Goal: Transaction & Acquisition: Purchase product/service

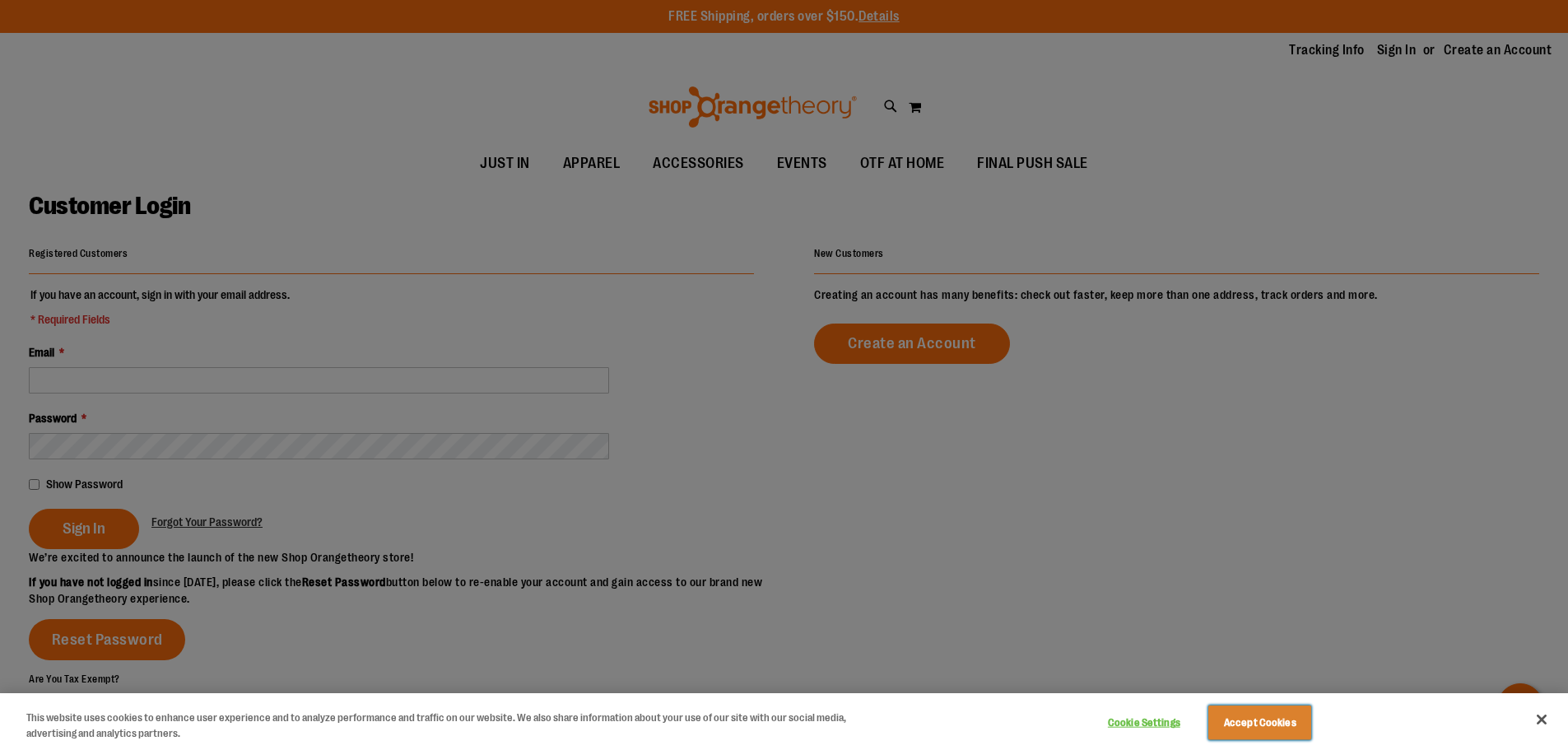
click at [1299, 734] on button "Accept Cookies" at bounding box center [1259, 722] width 103 height 34
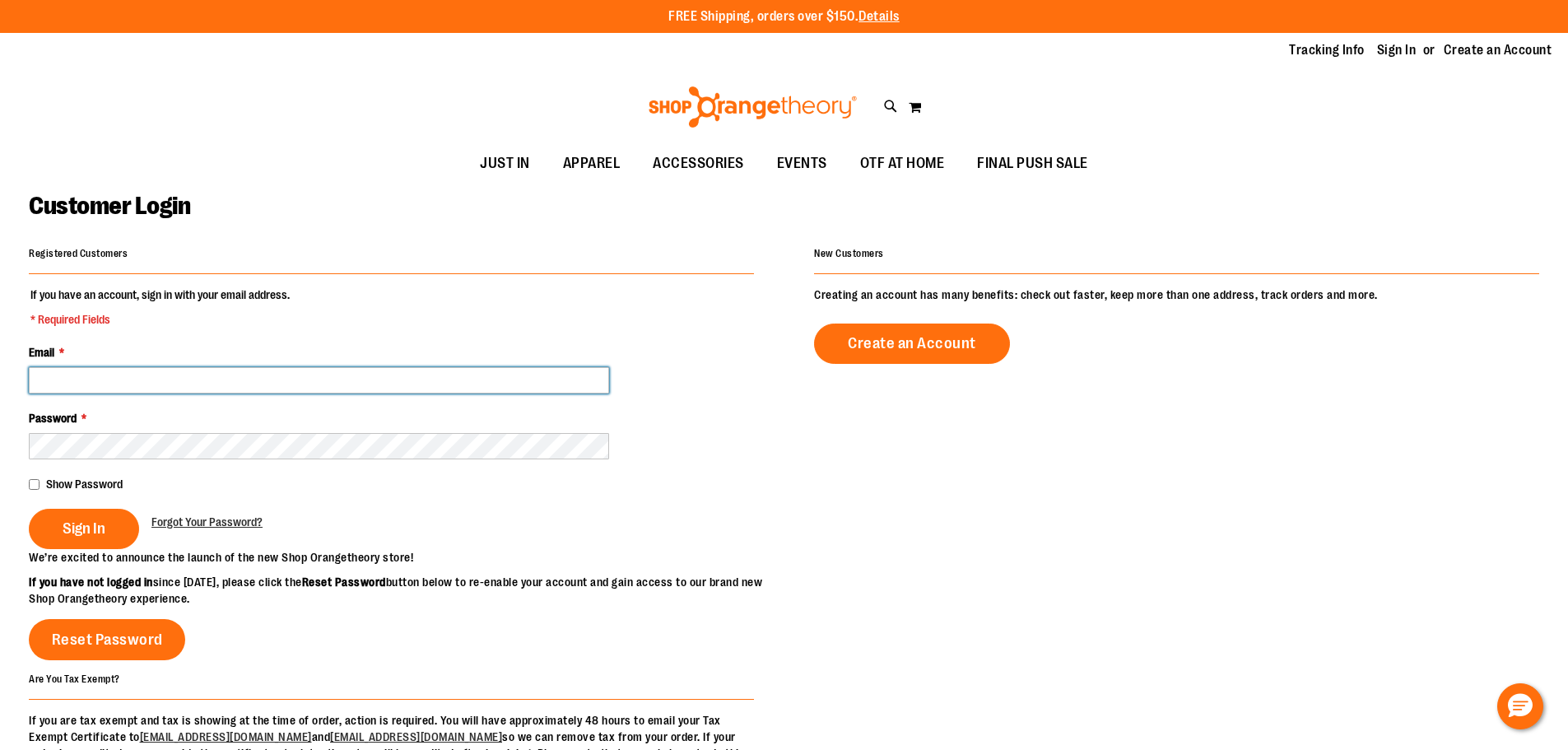
click at [306, 388] on input "Email *" at bounding box center [319, 380] width 580 height 26
type input "**********"
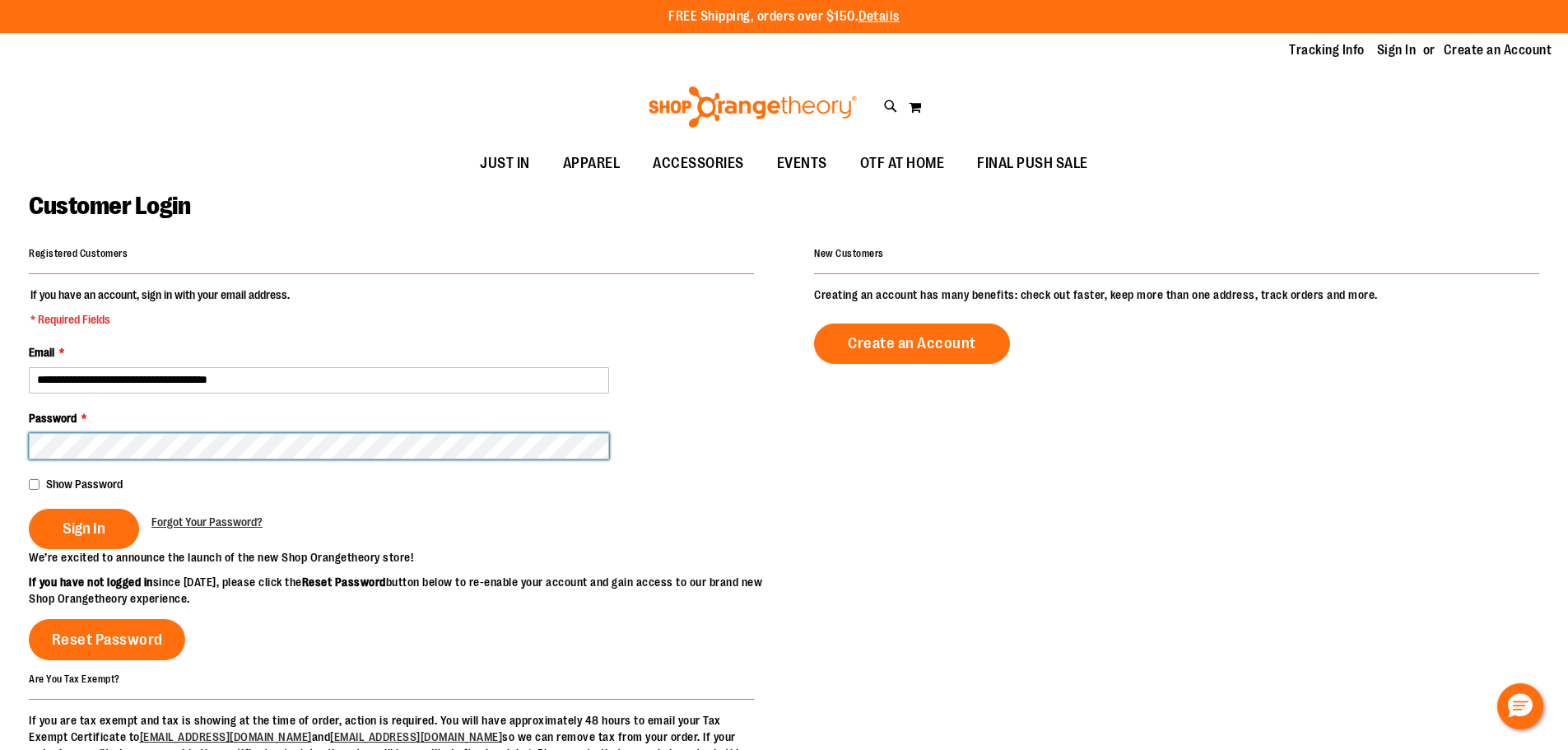
click at [29, 508] on button "Sign In" at bounding box center [84, 528] width 110 height 40
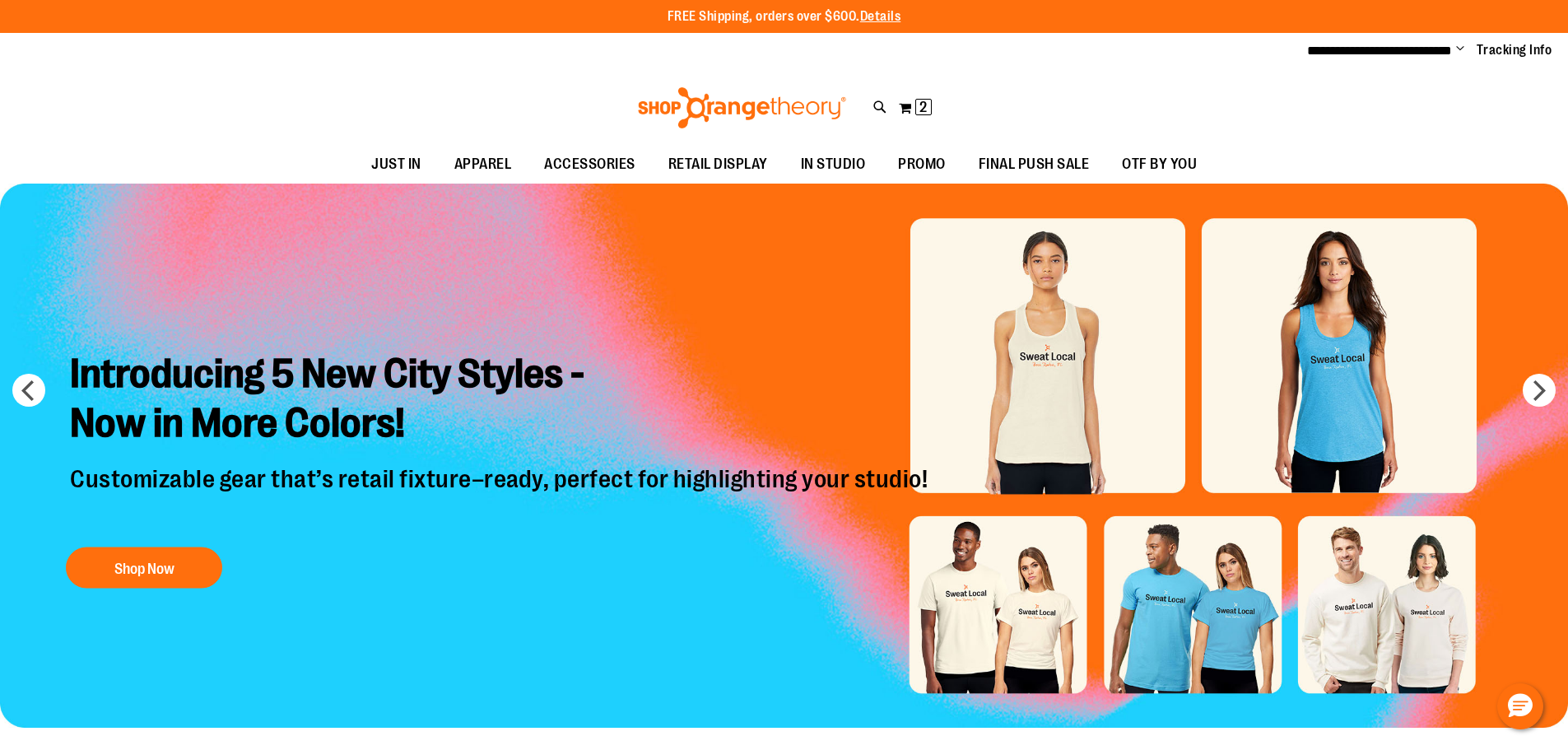
click at [1456, 52] on span "Change" at bounding box center [1460, 50] width 8 height 16
click at [1436, 82] on link "My Account" at bounding box center [1401, 80] width 144 height 31
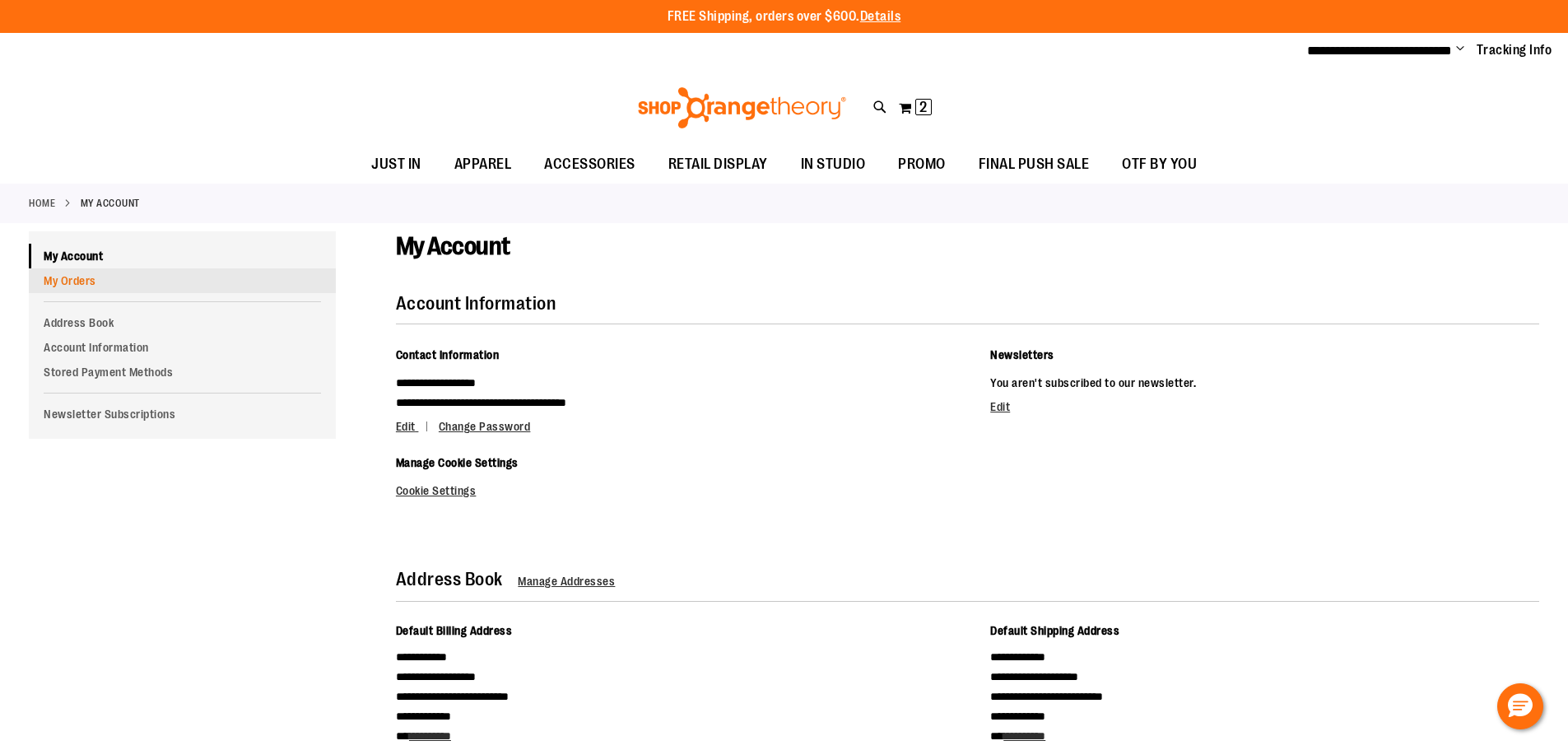
click at [109, 280] on link "My Orders" at bounding box center [182, 280] width 307 height 24
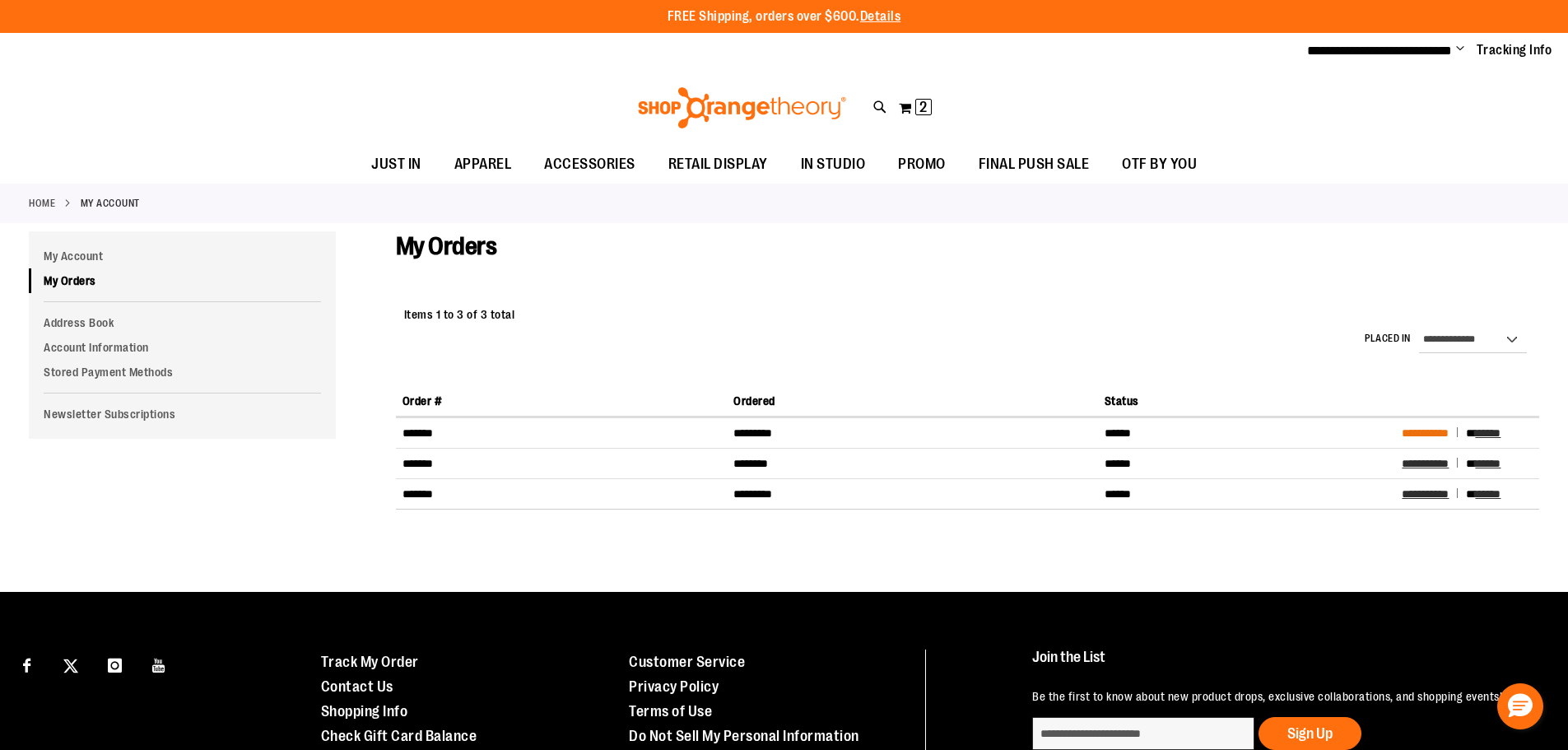
click at [1417, 433] on span "**********" at bounding box center [1425, 433] width 47 height 12
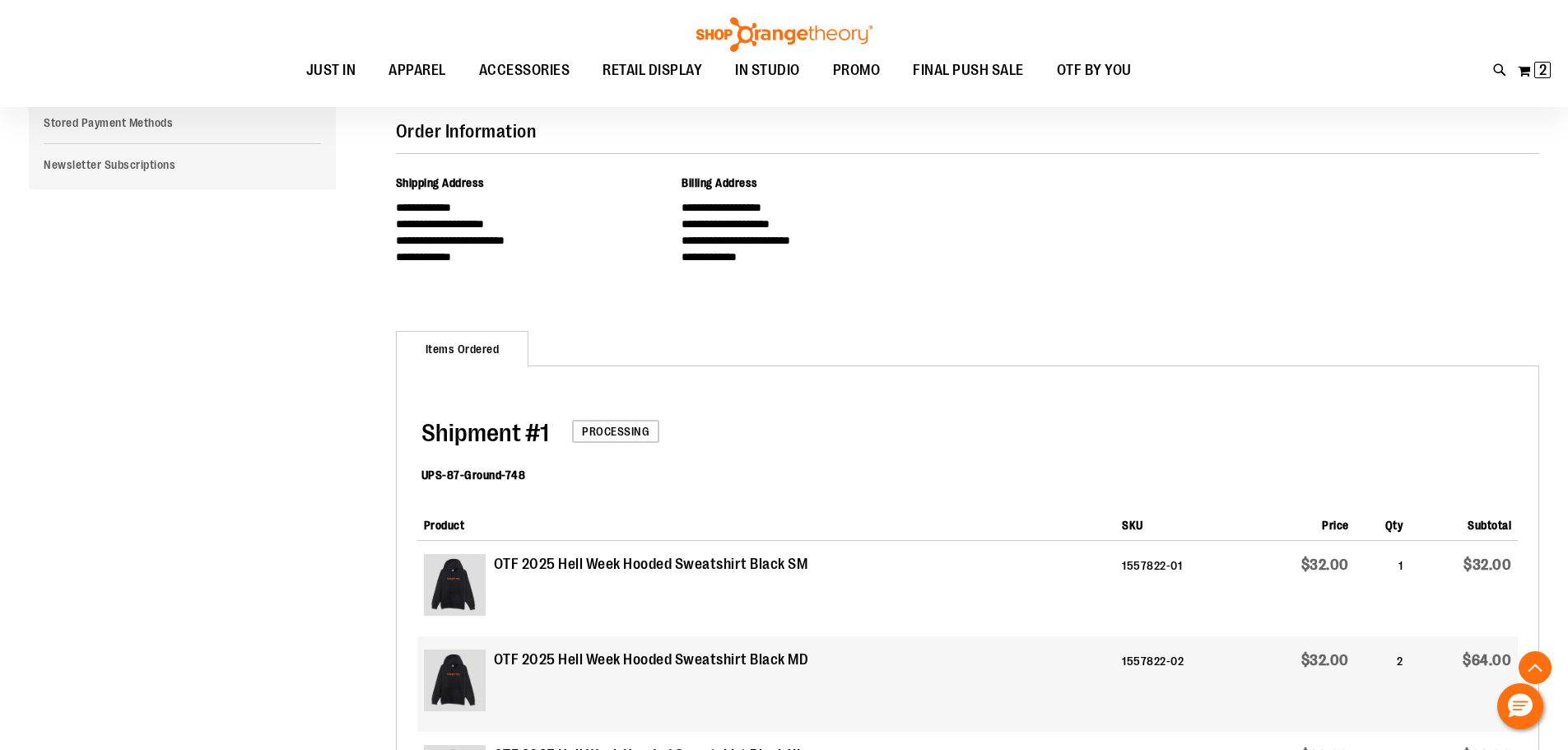
scroll to position [577, 0]
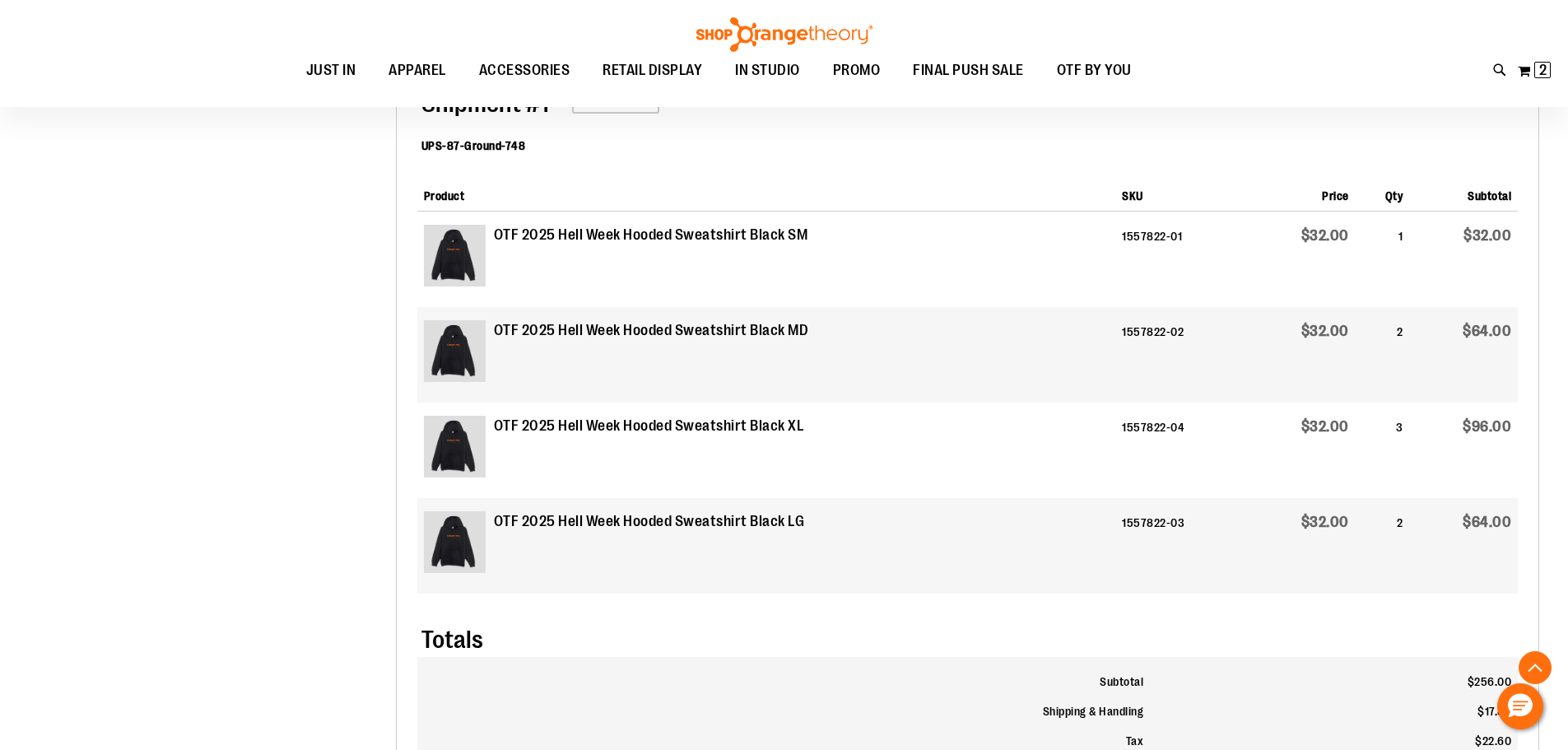
click at [449, 246] on img at bounding box center [454, 255] width 61 height 61
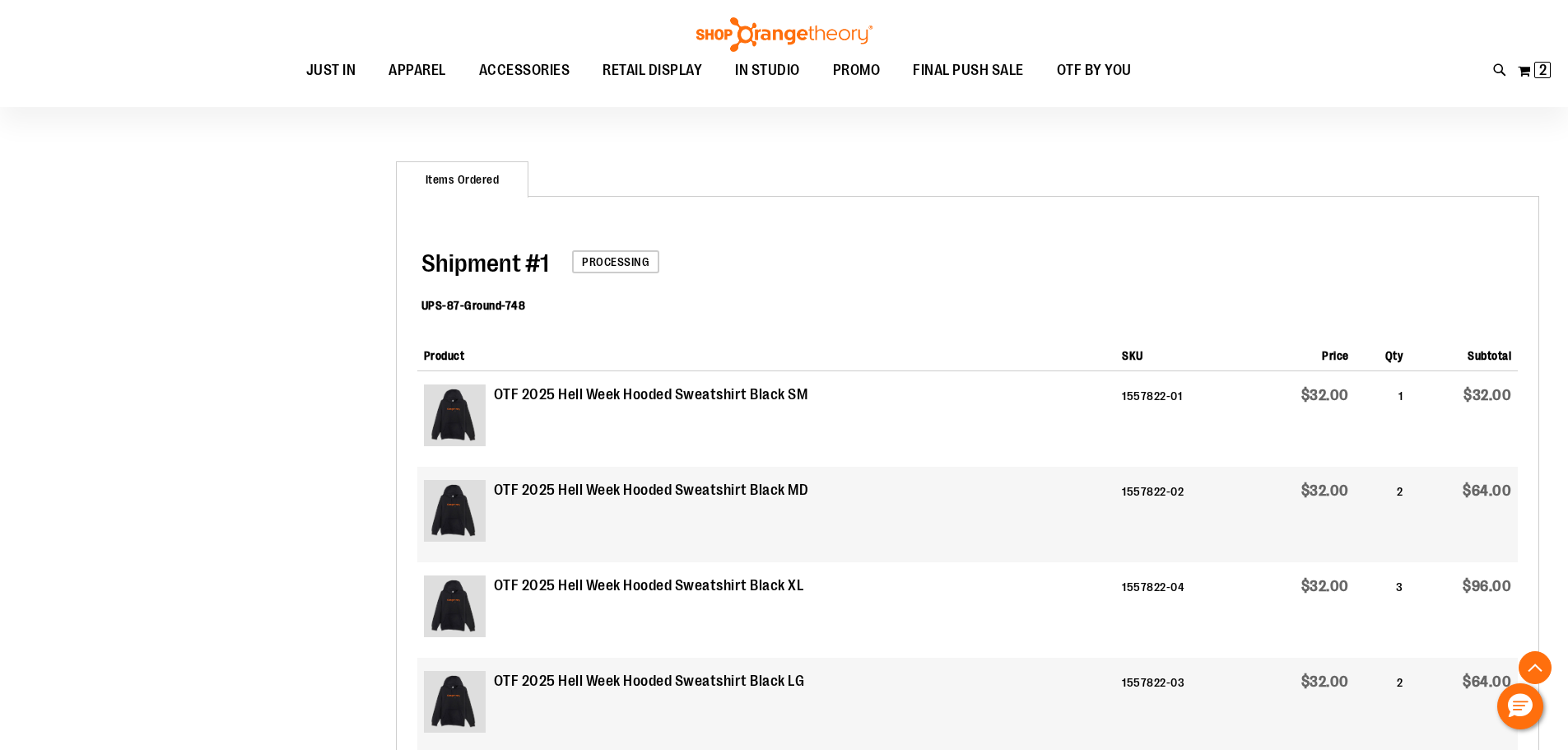
scroll to position [412, 0]
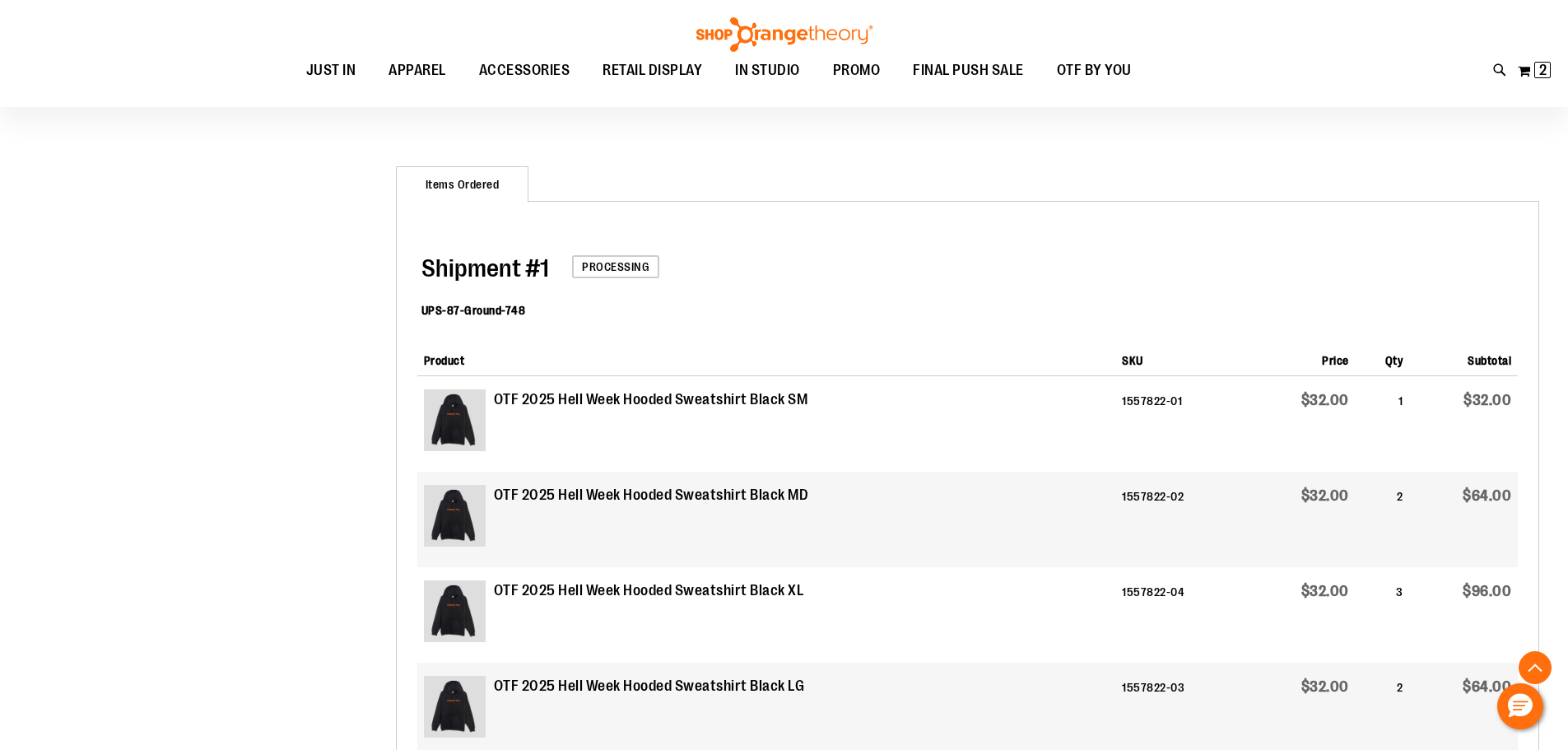
click at [585, 395] on strong "OTF 2025 Hell Week Hooded Sweatshirt Black SM" at bounding box center [651, 400] width 315 height 21
click at [457, 395] on img at bounding box center [454, 420] width 61 height 61
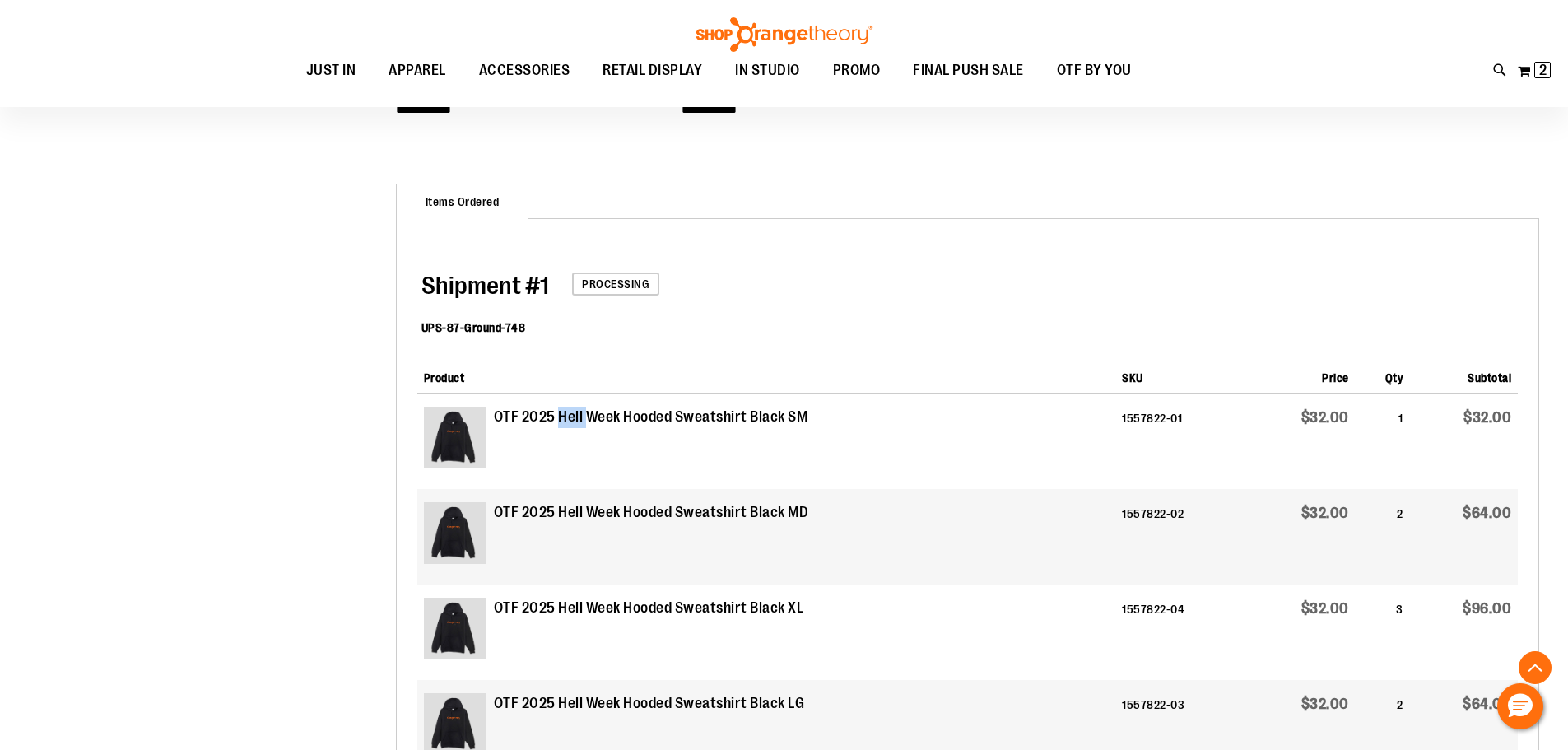
scroll to position [1, 0]
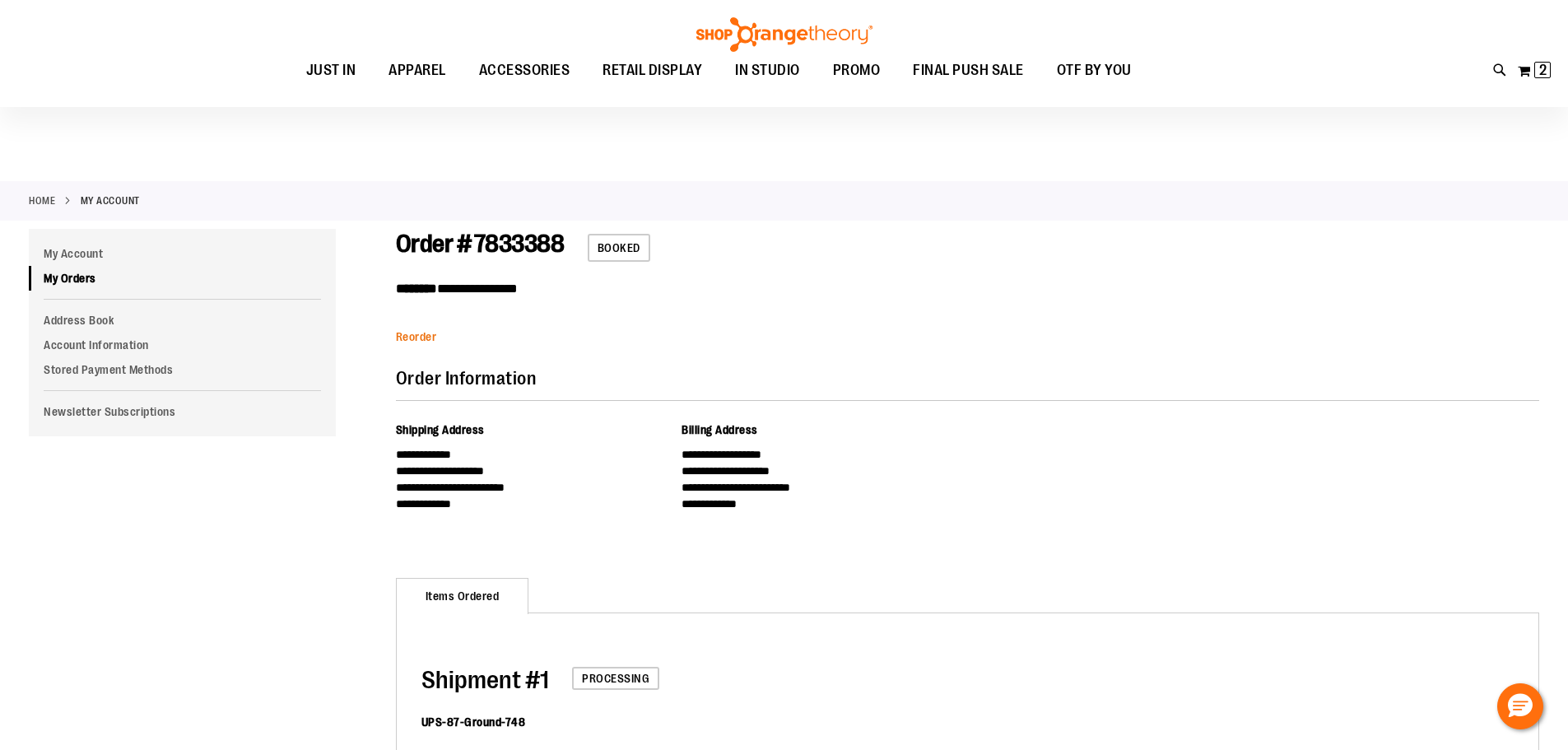
click at [433, 330] on span "Reorder" at bounding box center [416, 337] width 41 height 14
